Goal: Manage account settings

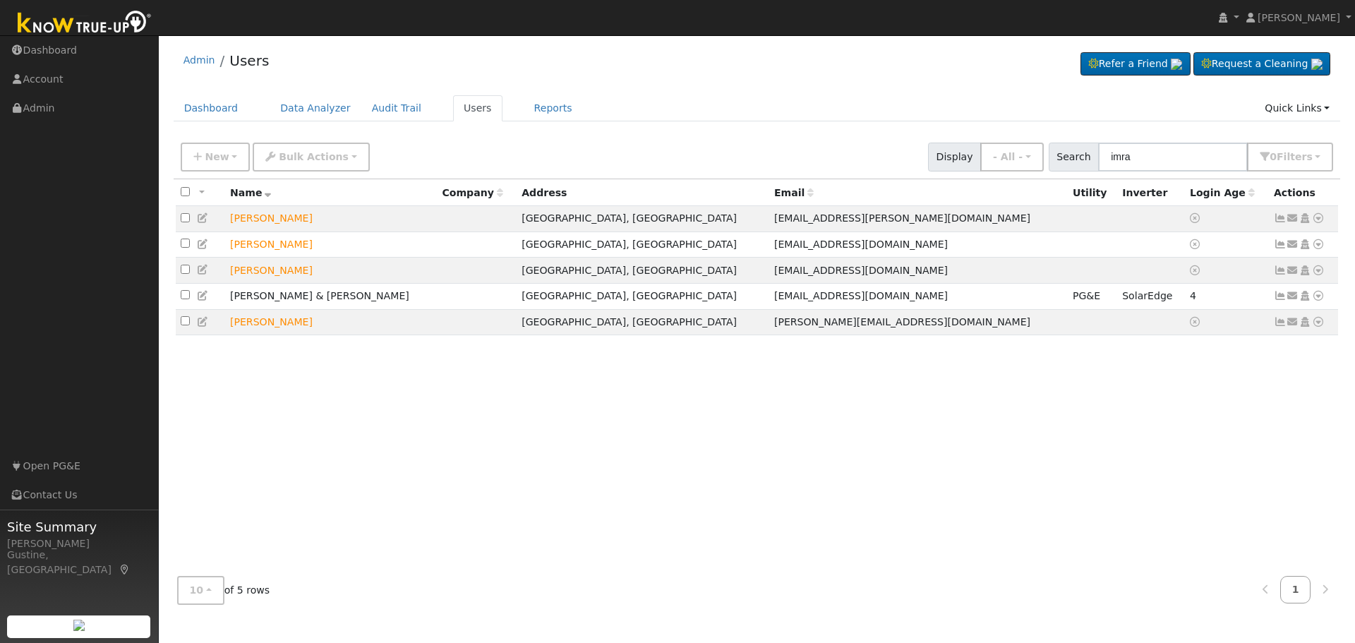
click at [1147, 145] on input "imra" at bounding box center [1173, 157] width 150 height 29
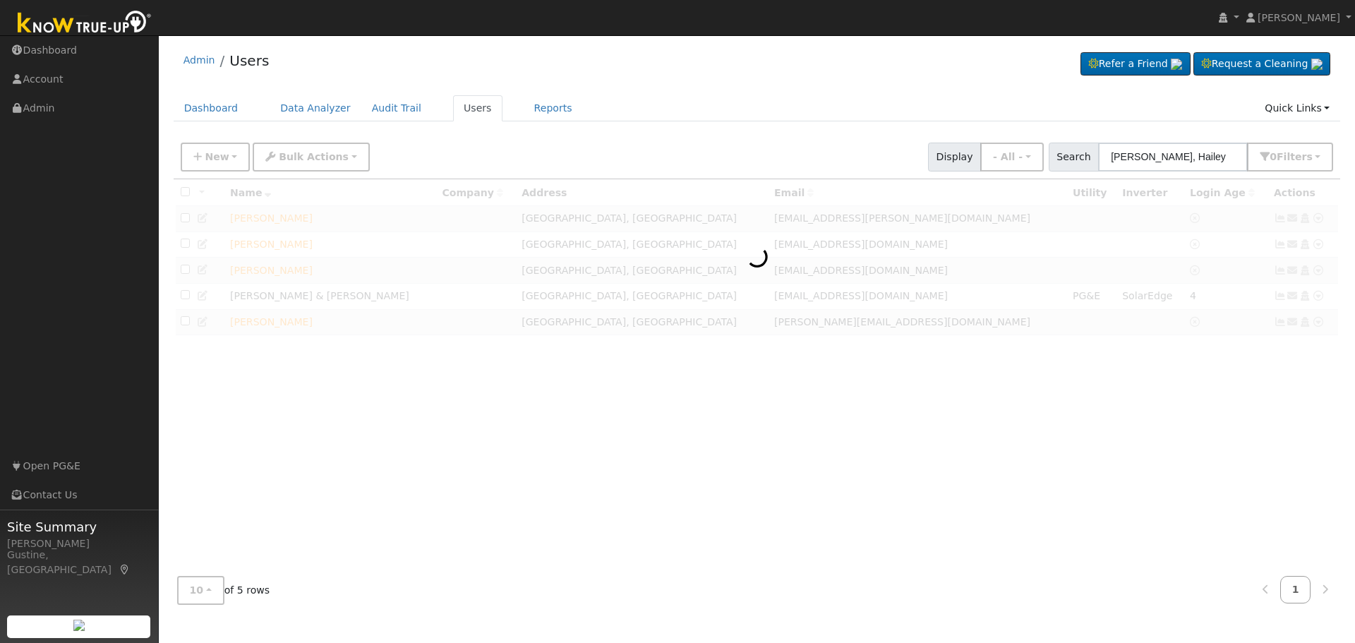
drag, startPoint x: 1170, startPoint y: 157, endPoint x: 1349, endPoint y: 154, distance: 179.3
click at [1349, 154] on div "User Profile First name Last name Email Email Notifications No Emails No Emails…" at bounding box center [757, 339] width 1196 height 608
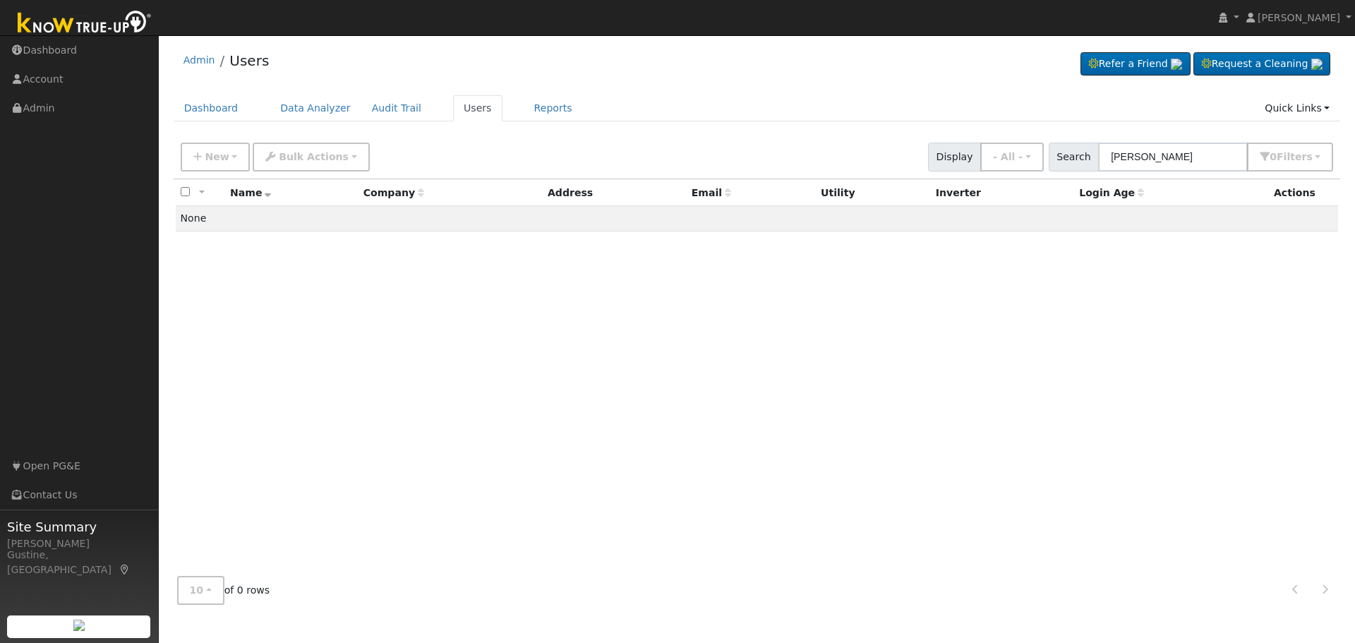
click at [1138, 157] on input "Van Sickl" at bounding box center [1173, 157] width 150 height 29
drag, startPoint x: 1138, startPoint y: 157, endPoint x: 1205, endPoint y: 152, distance: 67.2
click at [1205, 152] on input "Van Sickl" at bounding box center [1173, 157] width 150 height 29
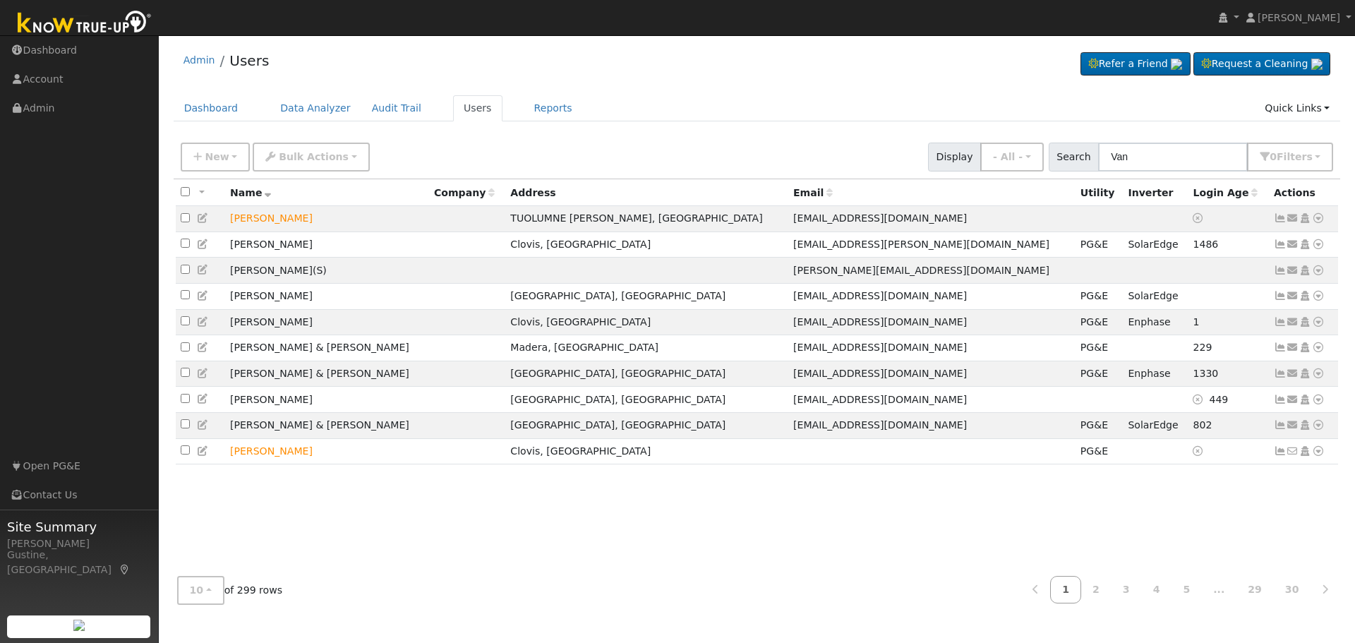
click at [1122, 152] on input "Van" at bounding box center [1173, 157] width 150 height 29
click at [1154, 148] on input "Van" at bounding box center [1173, 157] width 150 height 29
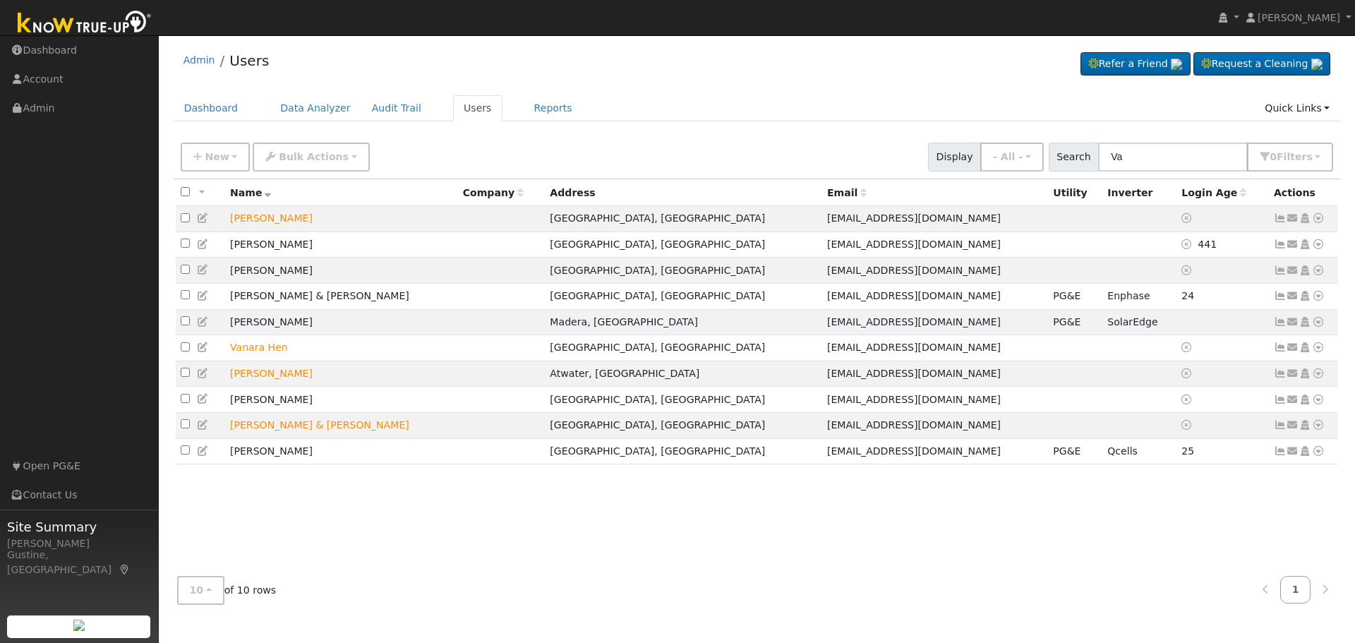
type input "V"
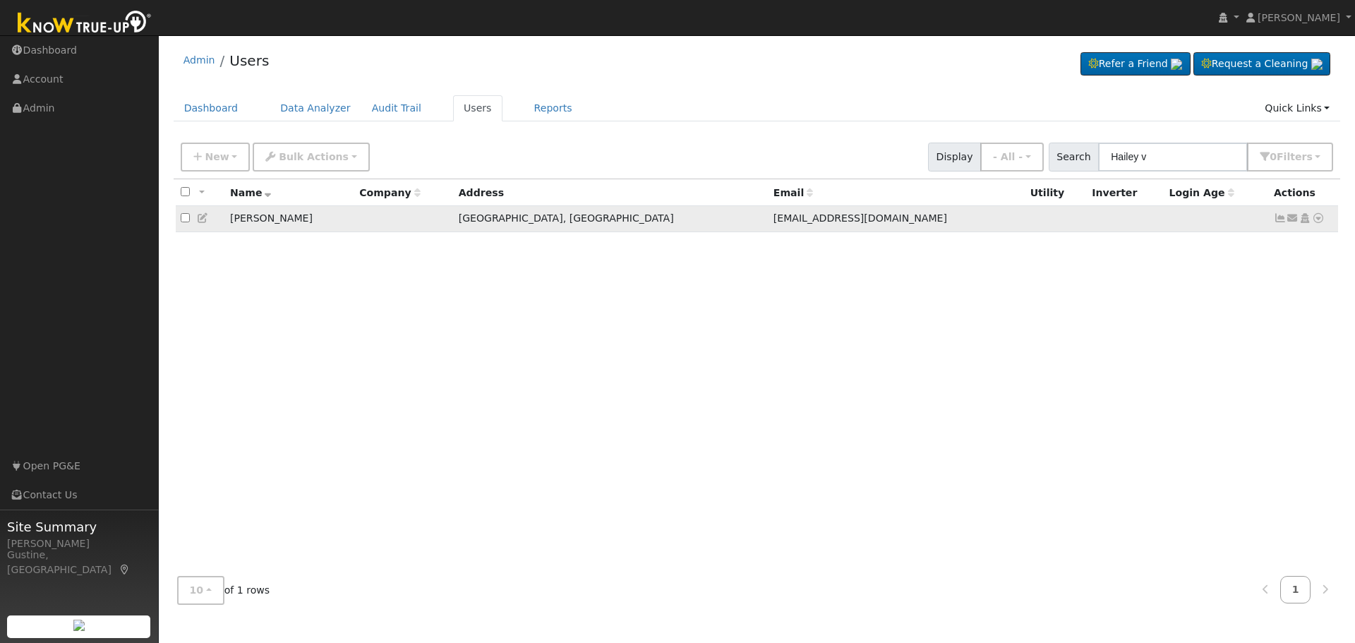
type input "Hailey v"
click at [1276, 219] on icon at bounding box center [1280, 218] width 13 height 10
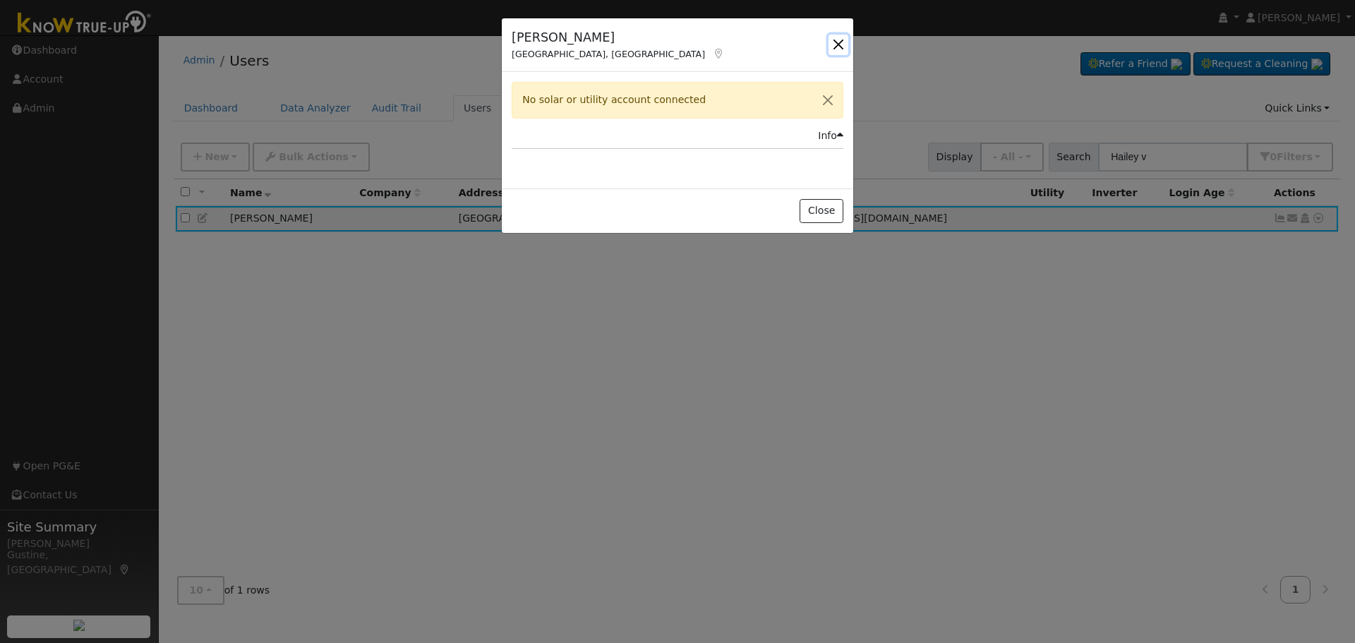
click at [830, 42] on button "button" at bounding box center [838, 45] width 20 height 20
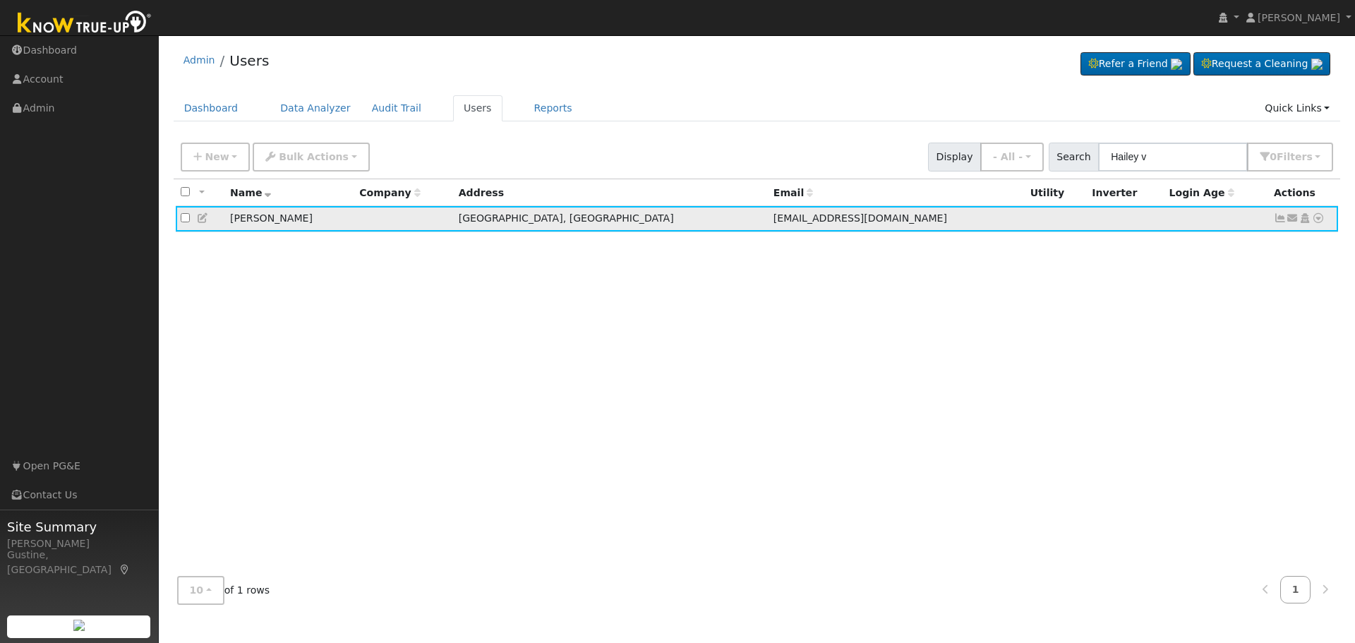
click at [1316, 223] on icon at bounding box center [1318, 218] width 13 height 10
click at [1188, 324] on link "Utility" at bounding box center [1172, 325] width 98 height 20
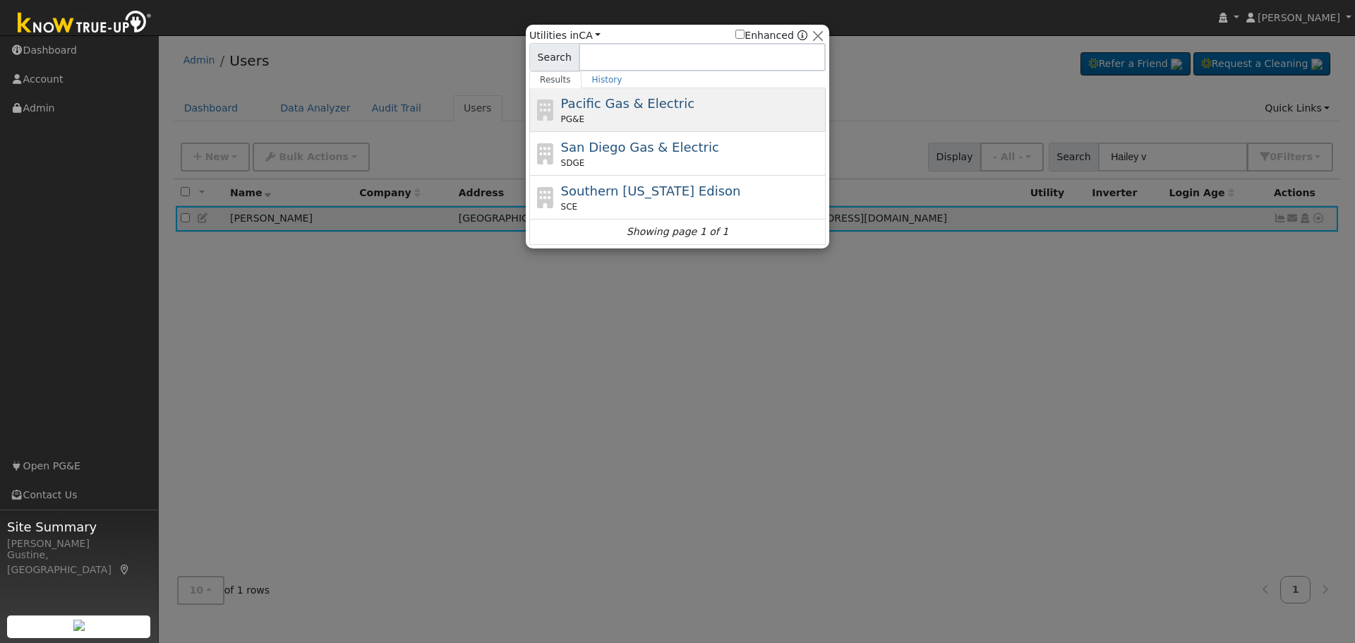
click at [662, 96] on span "Pacific Gas & Electric" at bounding box center [627, 103] width 133 height 15
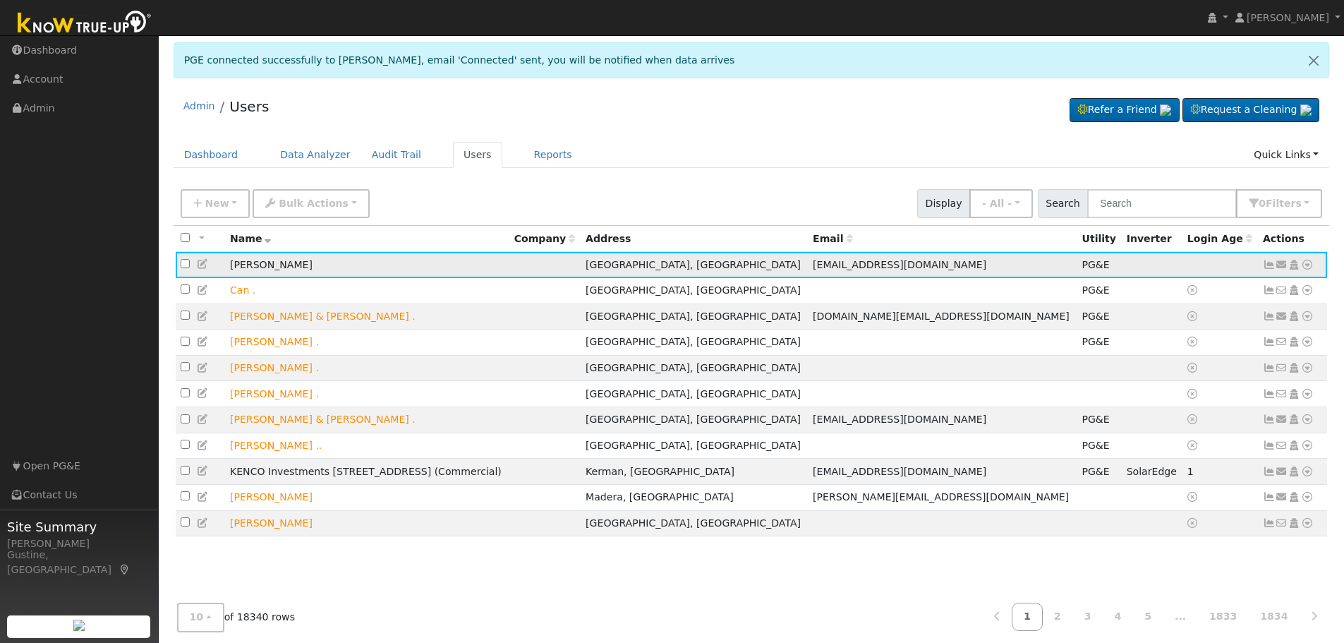
click at [1270, 263] on icon at bounding box center [1269, 265] width 13 height 10
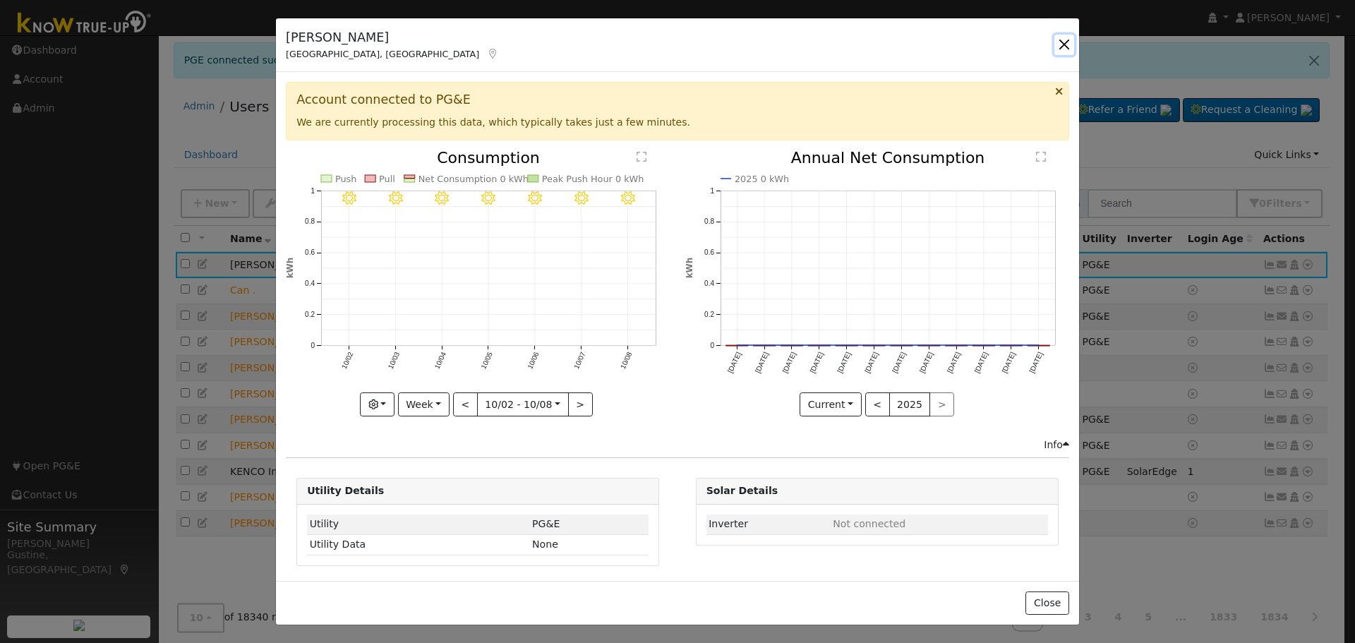
click at [1069, 45] on button "button" at bounding box center [1064, 45] width 20 height 20
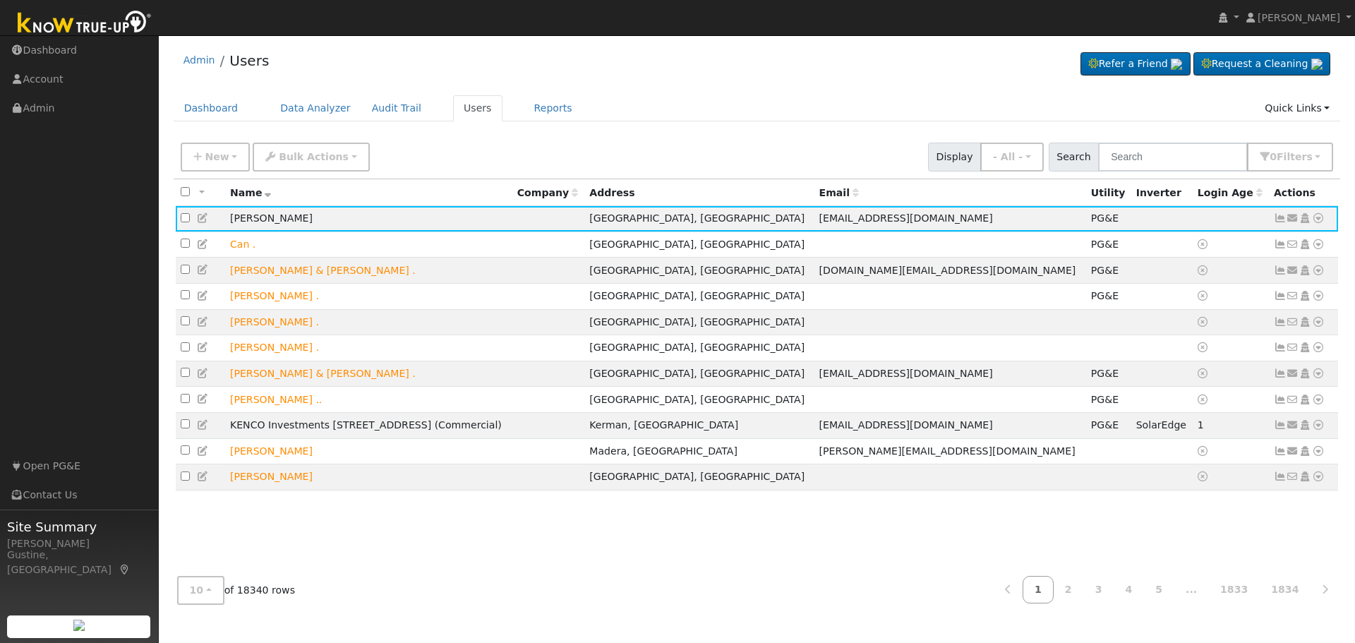
click at [923, 510] on div "All None All on page None on page Name Company Address Email Utility Inverter L…" at bounding box center [757, 372] width 1167 height 386
click at [1277, 219] on icon at bounding box center [1280, 218] width 13 height 10
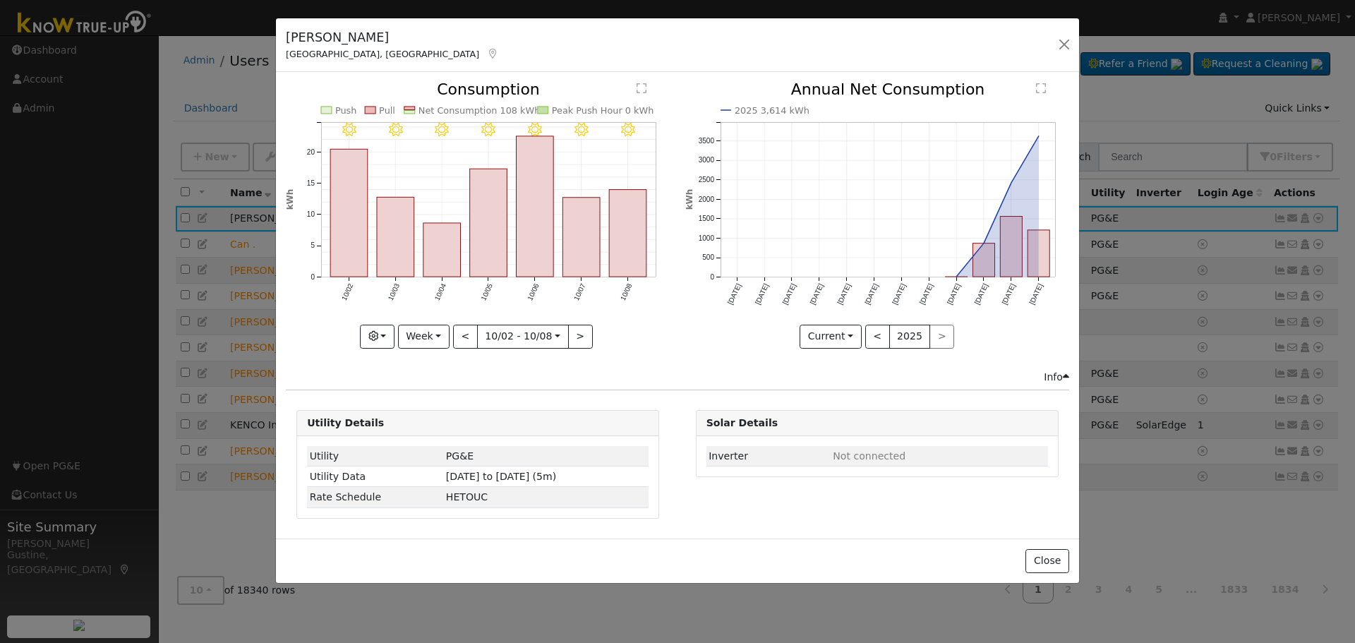
click at [640, 246] on rect "onclick=""" at bounding box center [628, 234] width 37 height 88
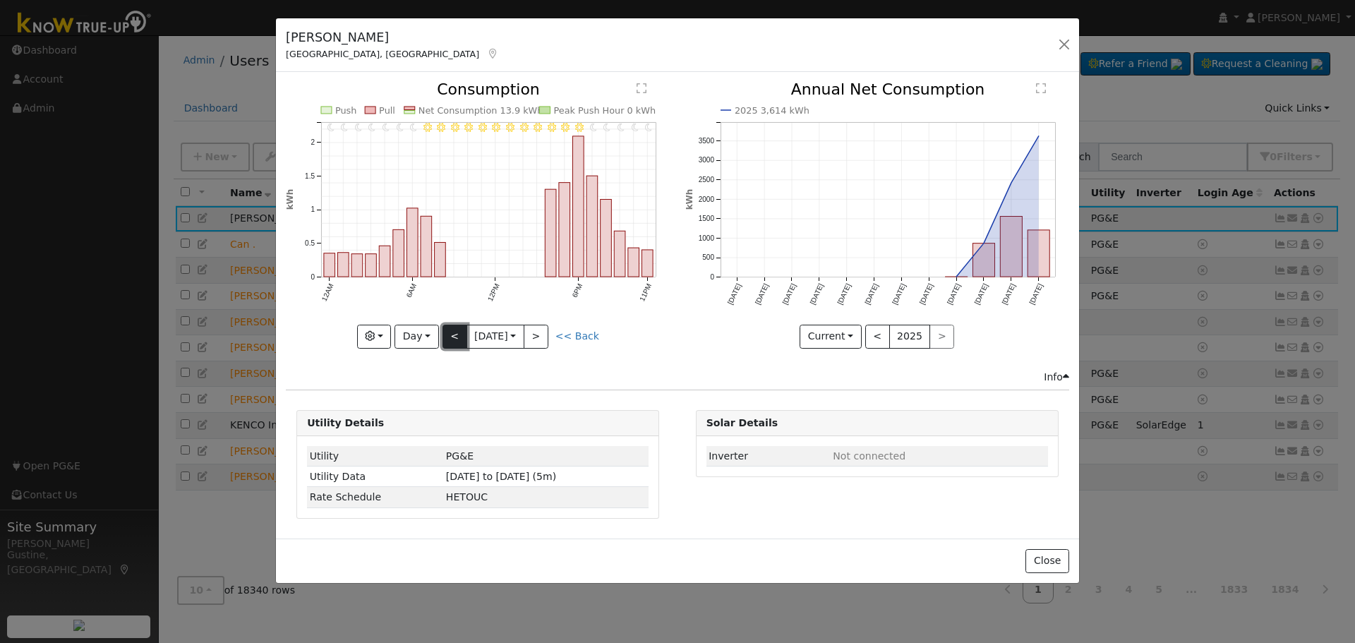
click at [448, 336] on button "<" at bounding box center [454, 337] width 25 height 24
type input "[DATE]"
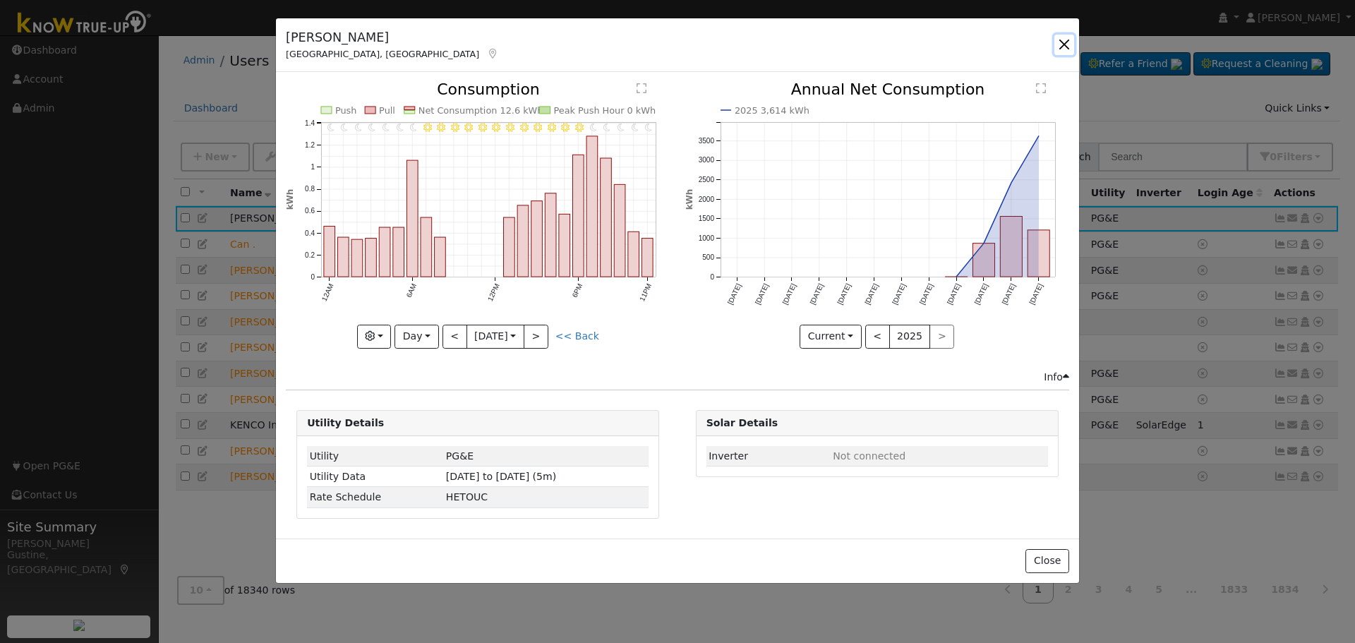
click at [1056, 40] on button "button" at bounding box center [1064, 45] width 20 height 20
